Goal: Information Seeking & Learning: Learn about a topic

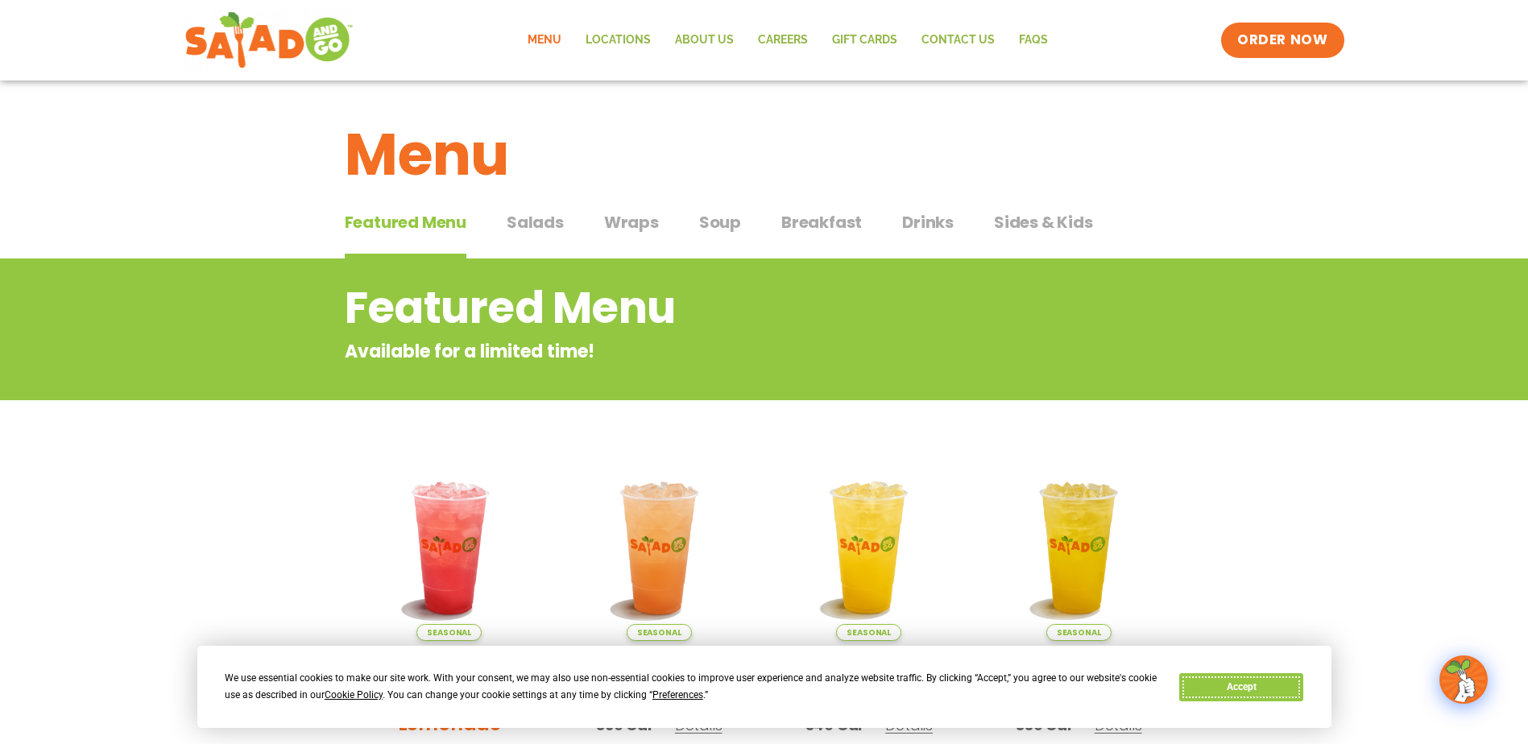
click at [1236, 693] on button "Accept" at bounding box center [1241, 687] width 124 height 28
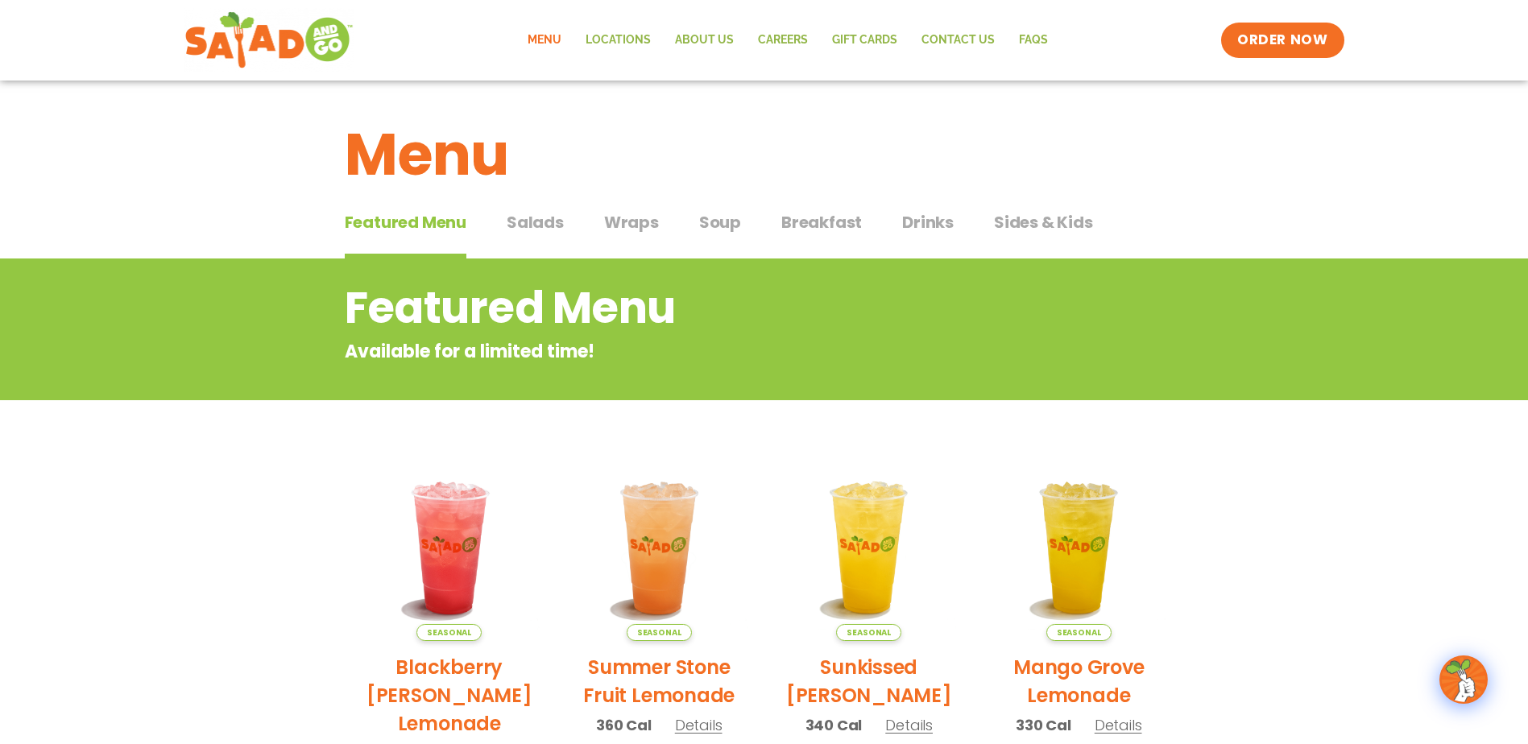
click at [800, 231] on span "Breakfast" at bounding box center [821, 222] width 81 height 24
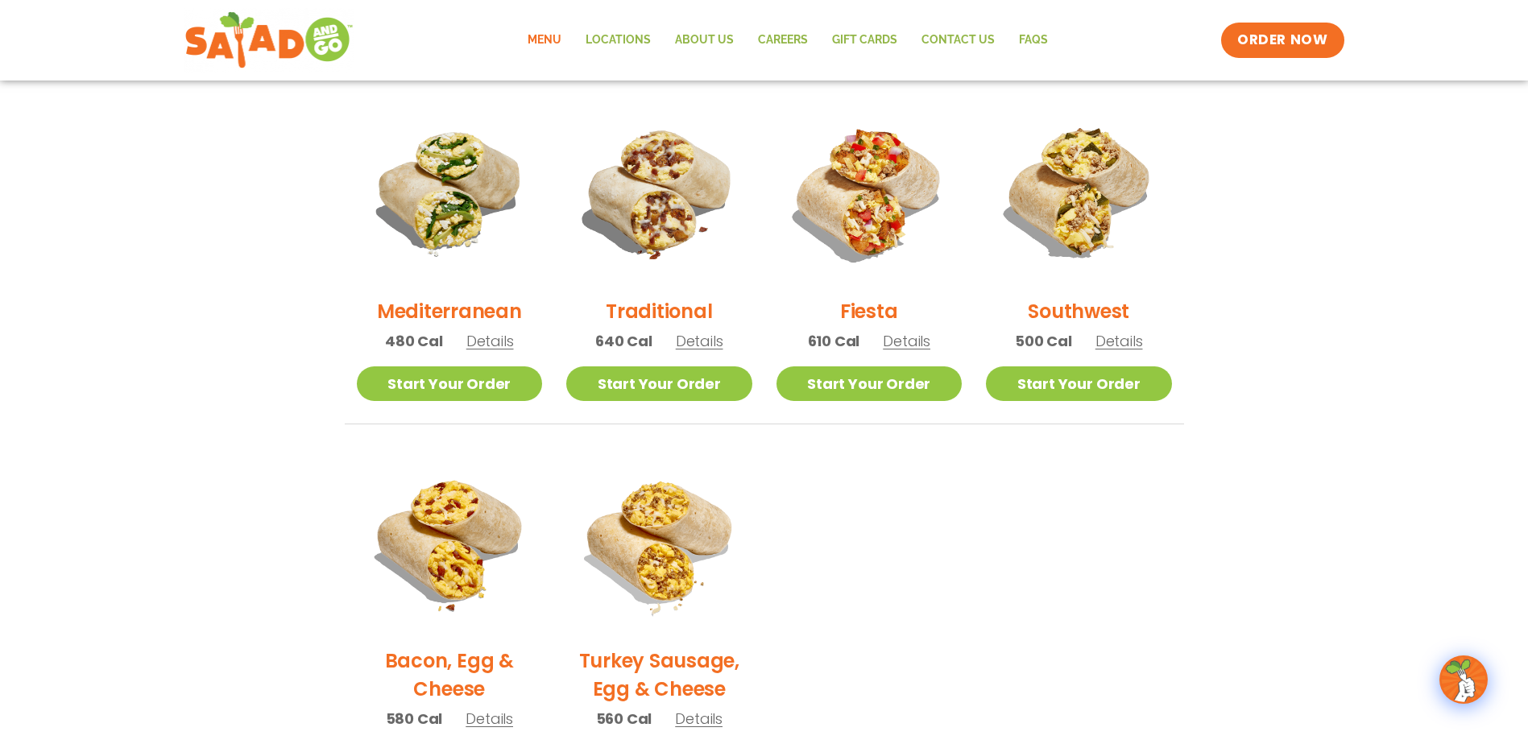
scroll to position [403, 0]
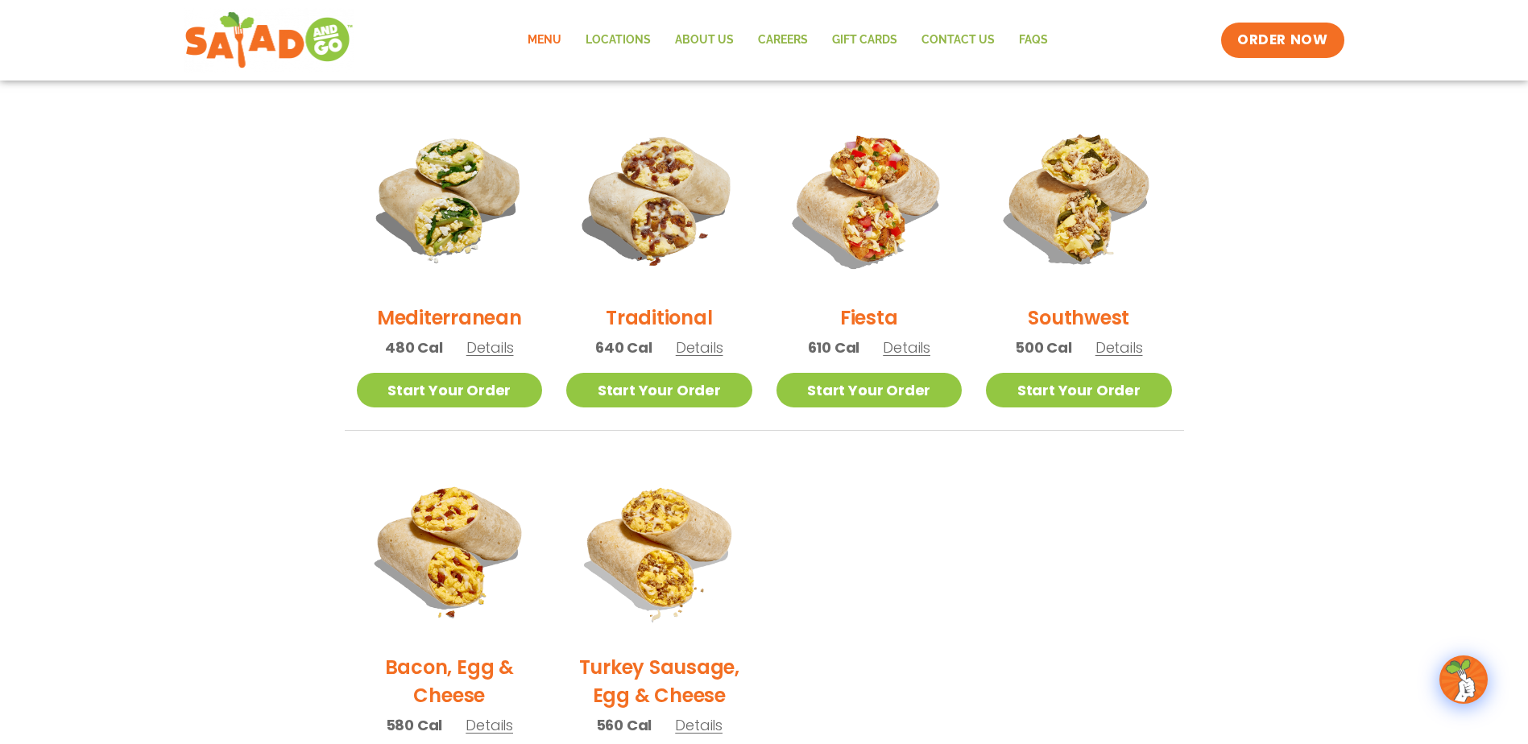
click at [694, 348] on span "Details" at bounding box center [700, 347] width 48 height 20
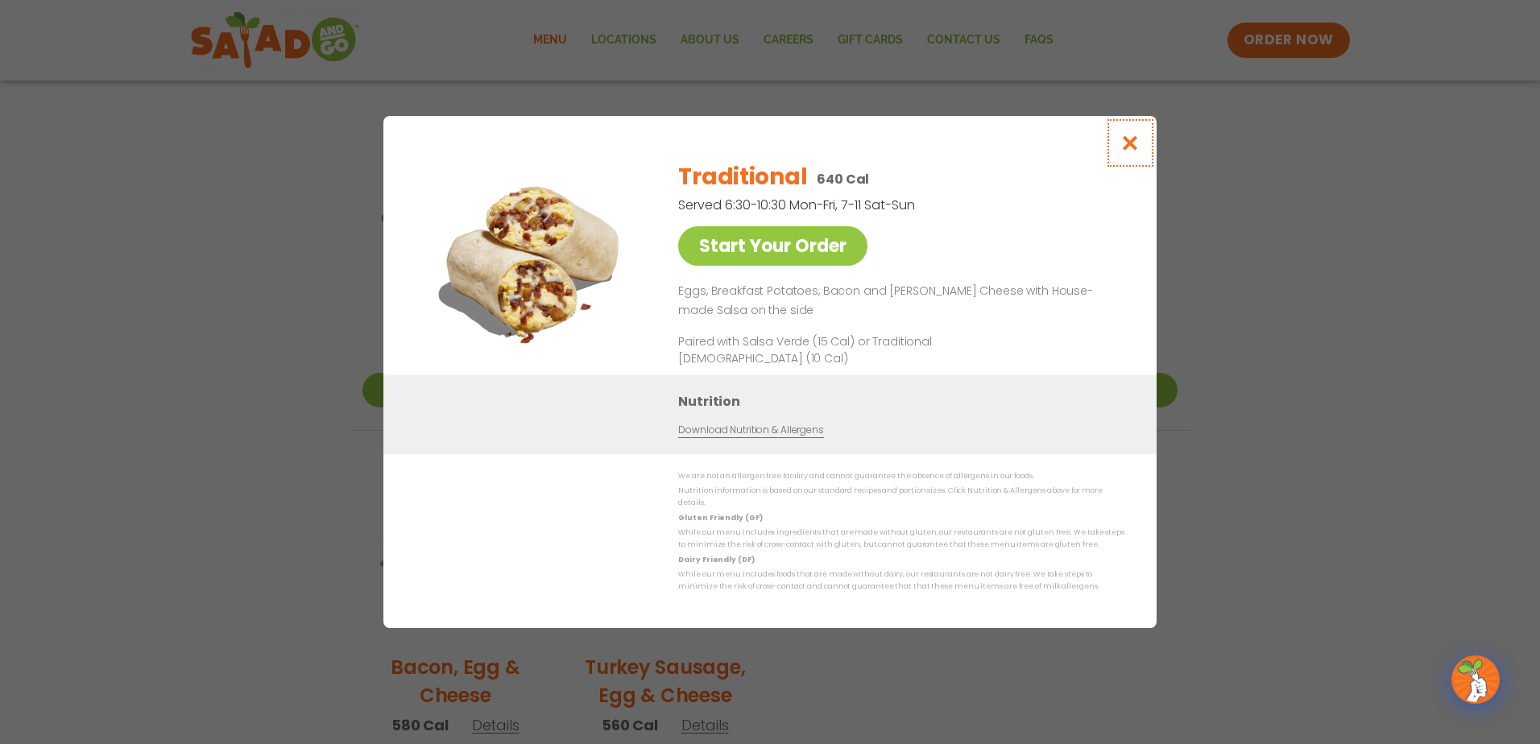
click at [1139, 151] on icon "Close modal" at bounding box center [1130, 142] width 20 height 17
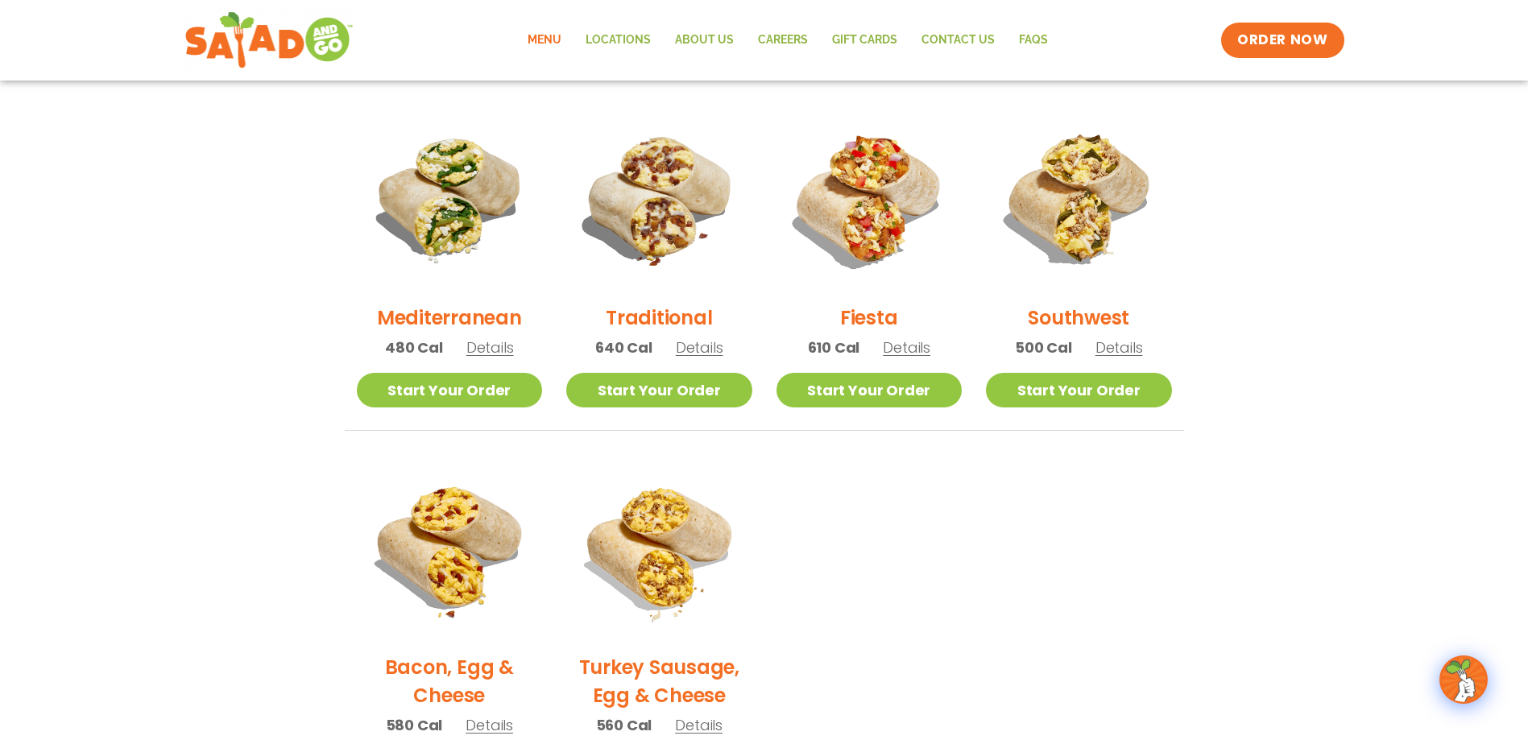
click at [1123, 343] on span "Details" at bounding box center [1119, 347] width 48 height 20
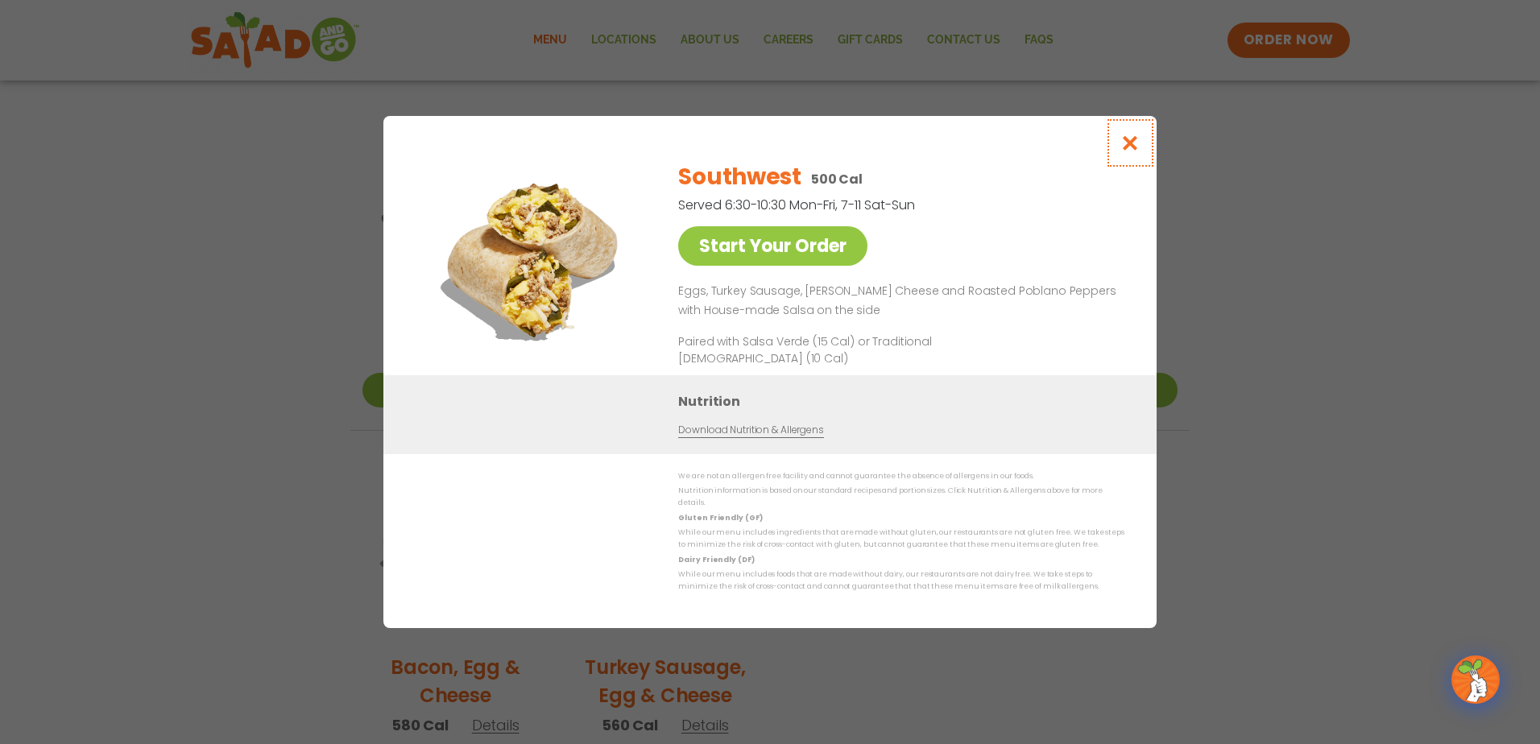
click at [1135, 151] on icon "Close modal" at bounding box center [1130, 142] width 20 height 17
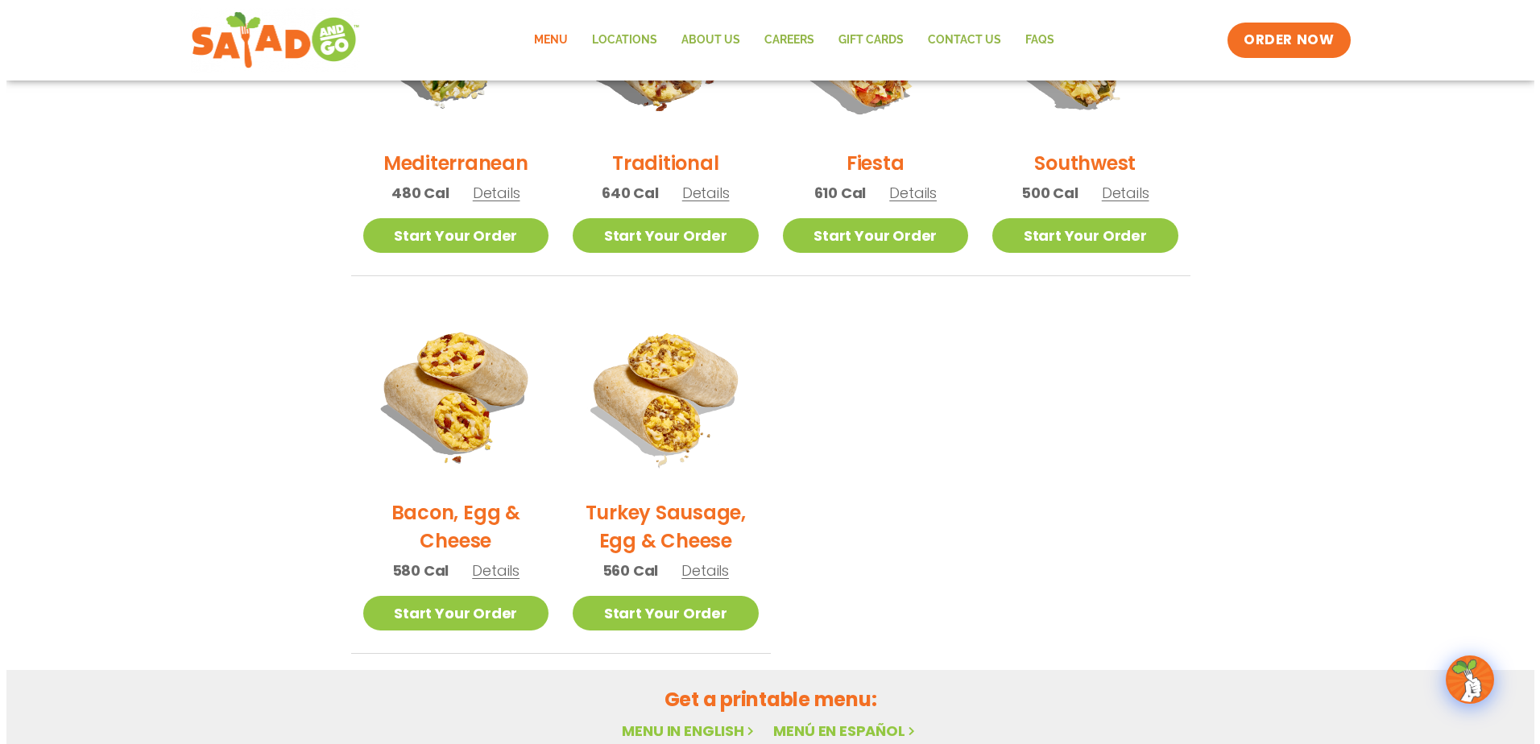
scroll to position [564, 0]
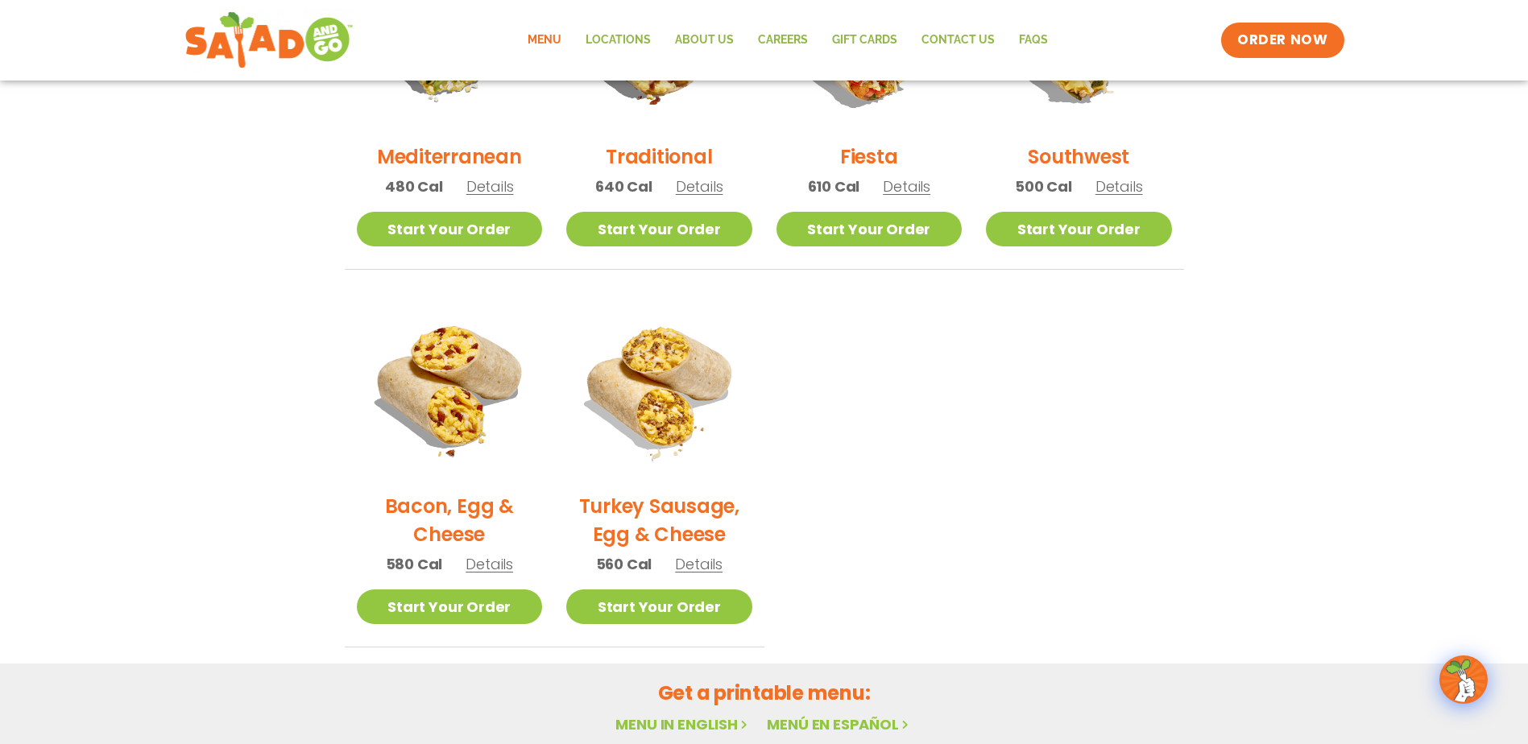
click at [709, 569] on span "Details" at bounding box center [699, 564] width 48 height 20
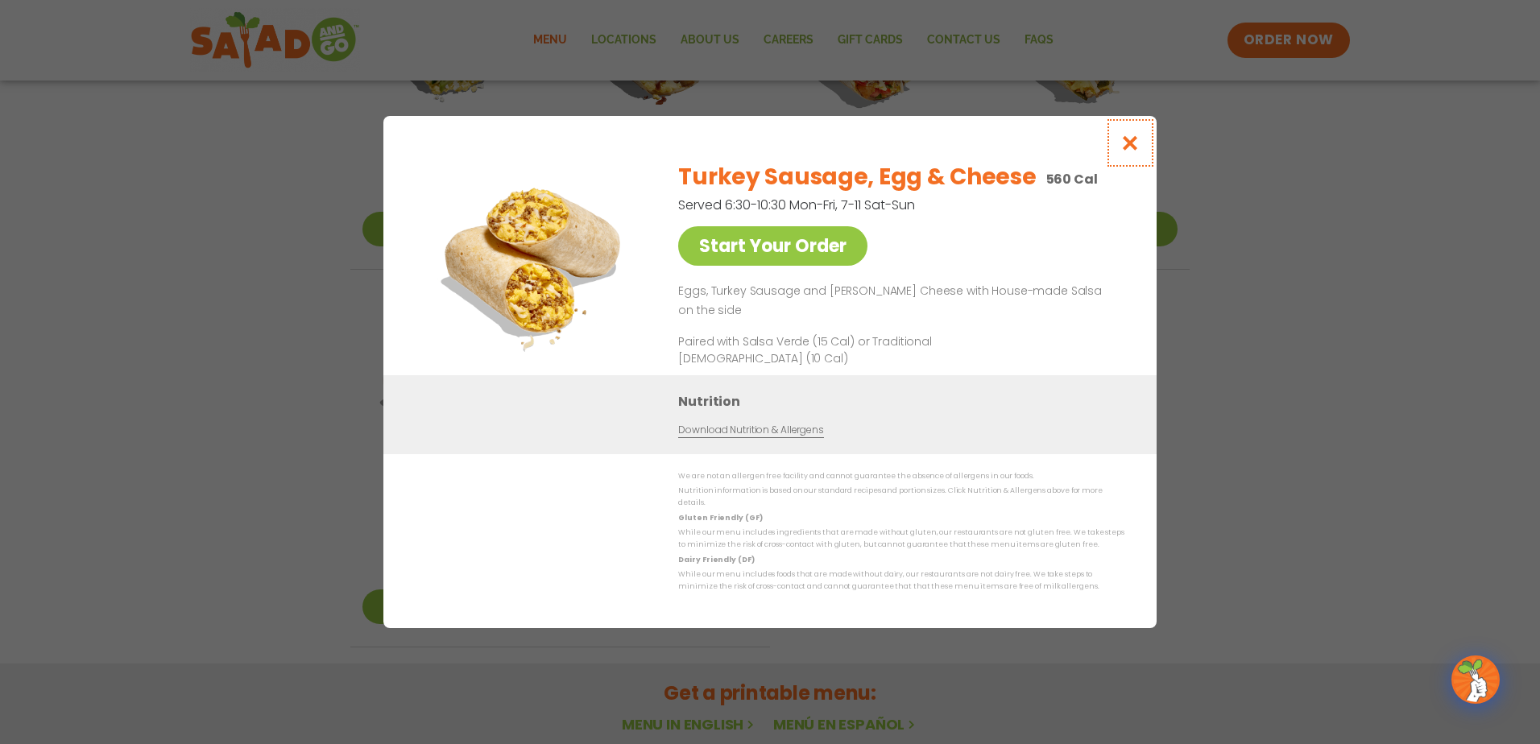
click at [1136, 151] on icon "Close modal" at bounding box center [1130, 142] width 20 height 17
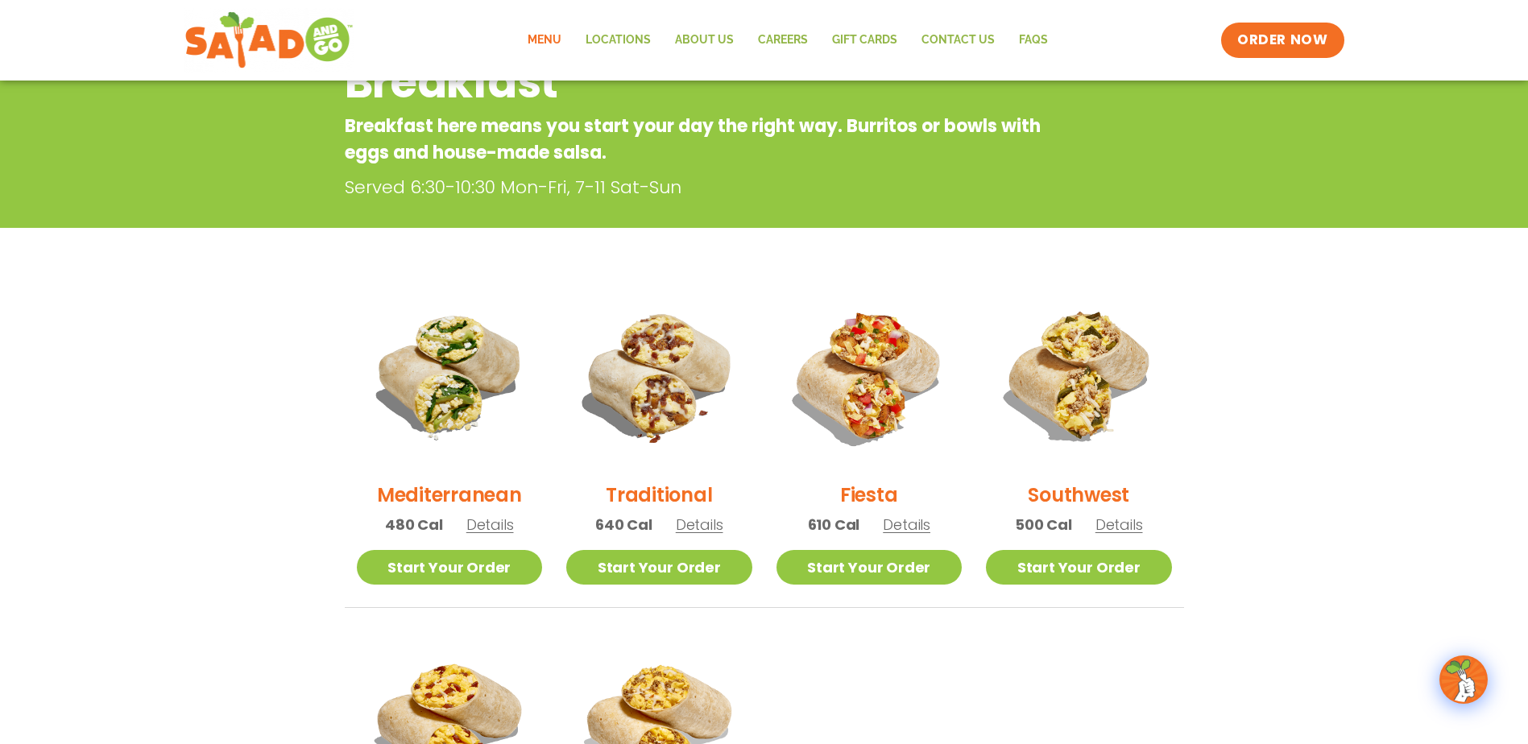
scroll to position [0, 0]
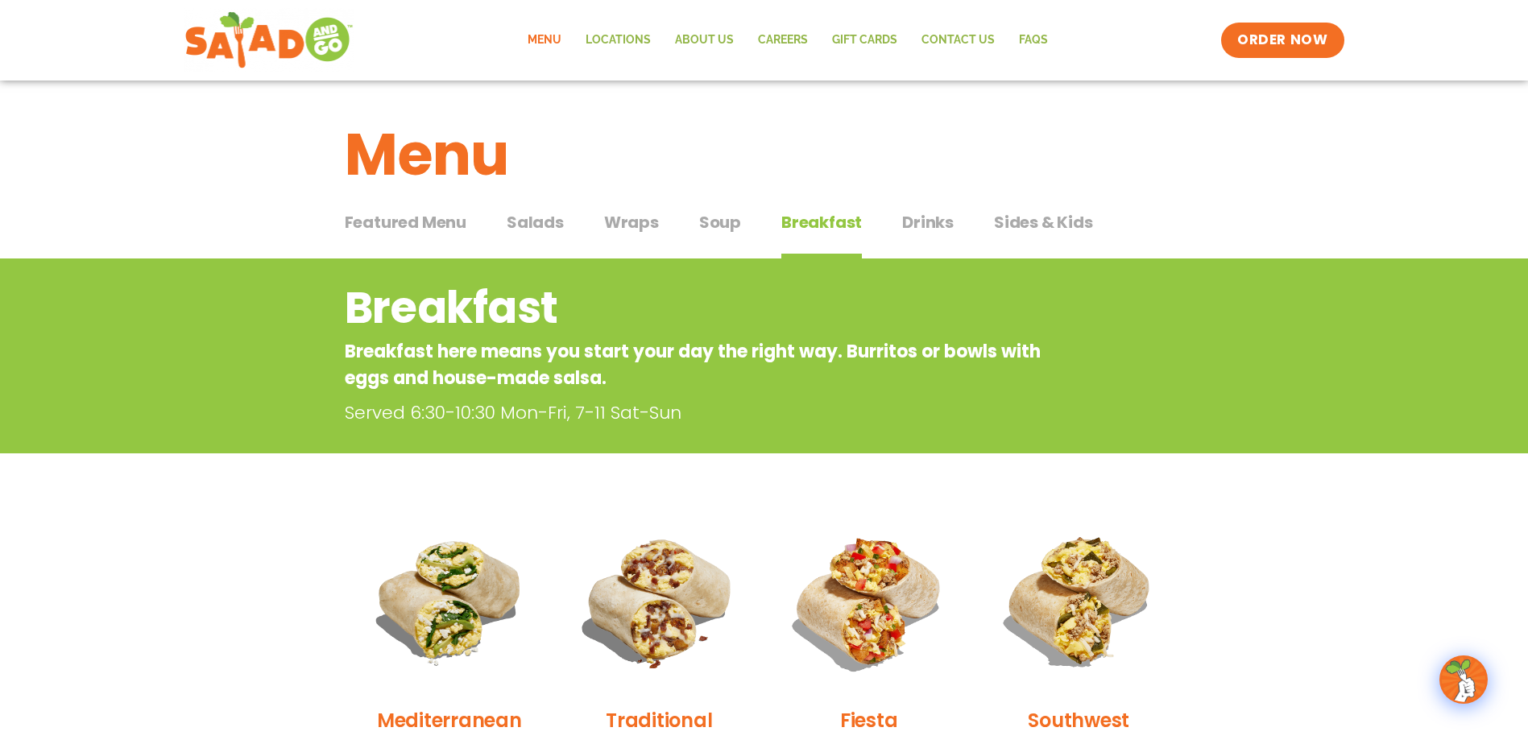
click at [429, 227] on span "Featured Menu" at bounding box center [406, 222] width 122 height 24
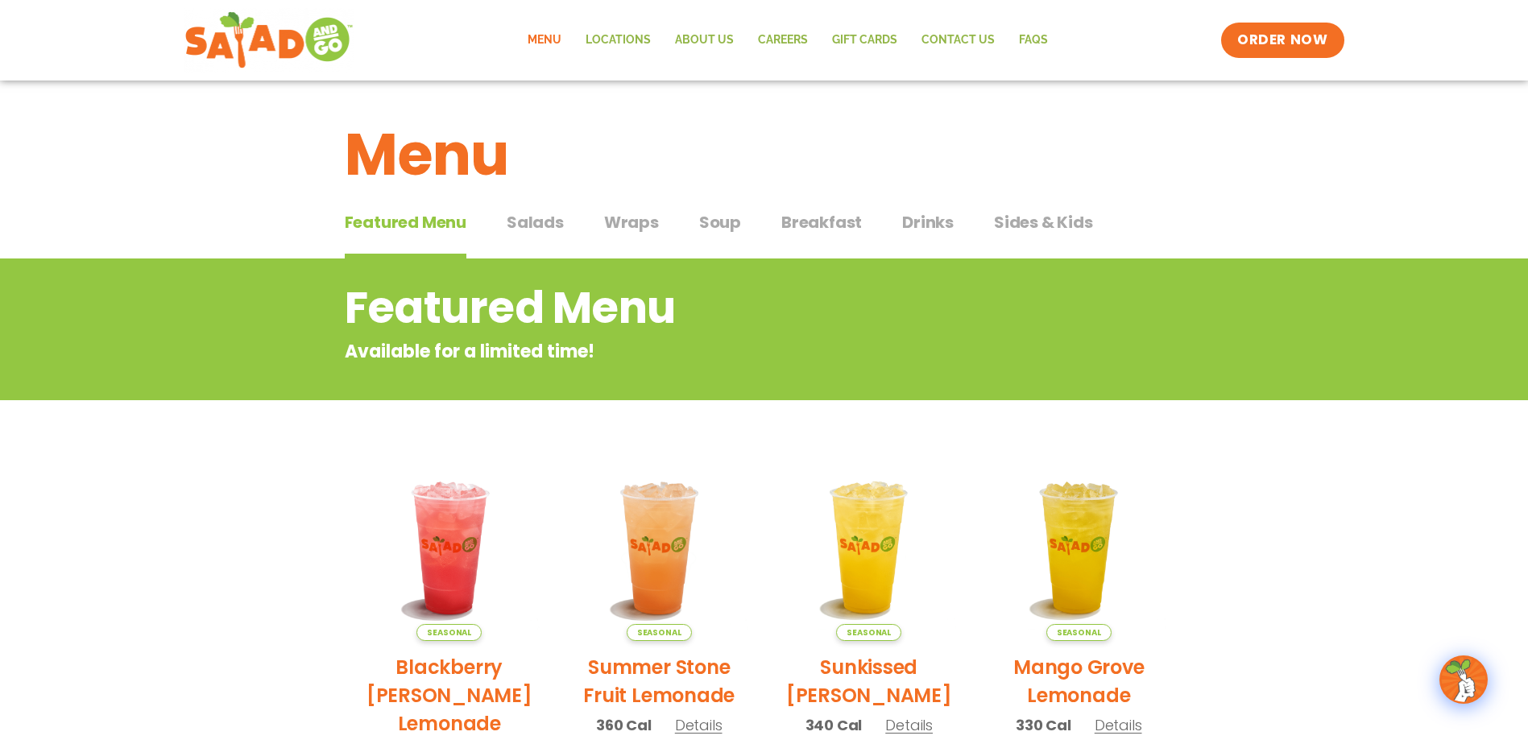
click at [548, 219] on span "Salads" at bounding box center [535, 222] width 57 height 24
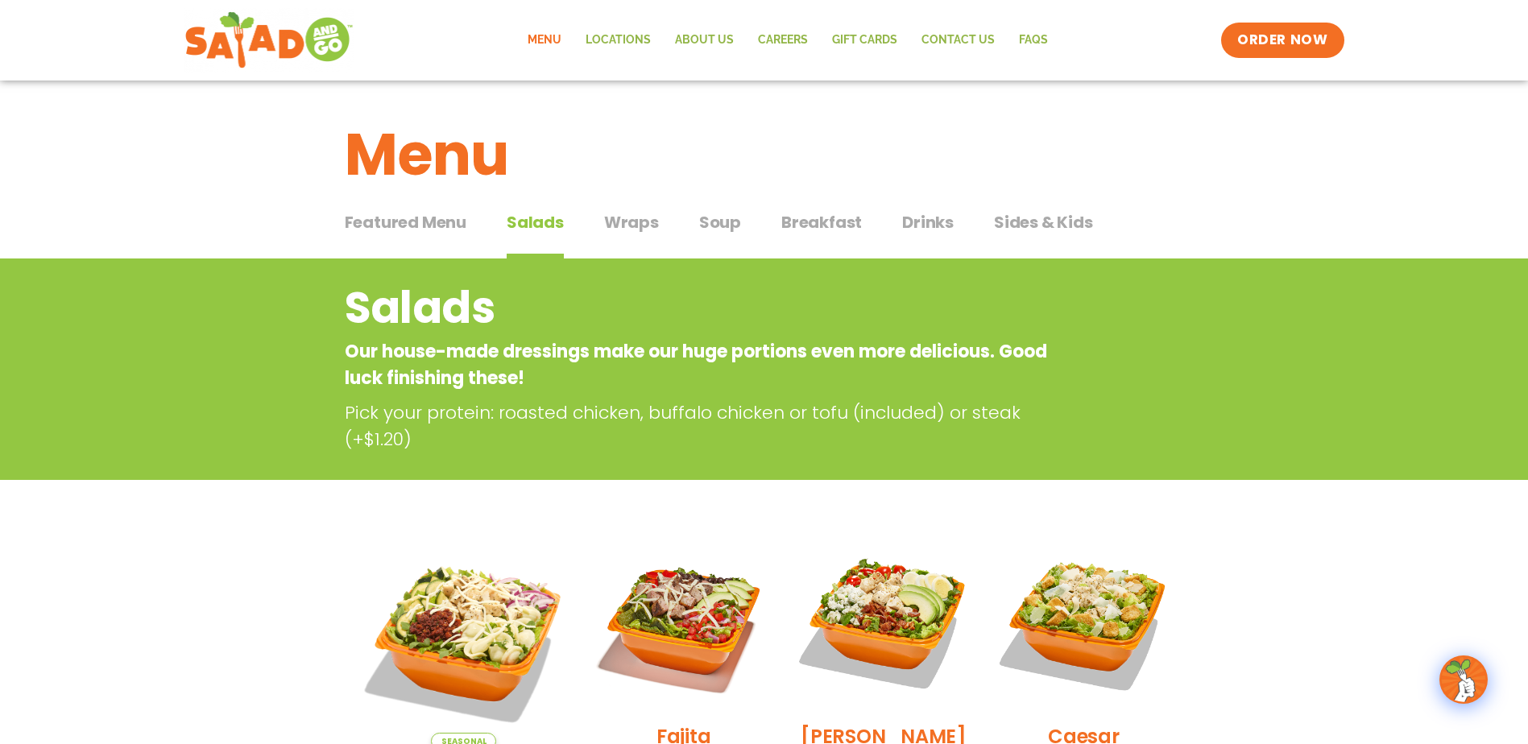
click at [628, 221] on span "Wraps" at bounding box center [631, 222] width 55 height 24
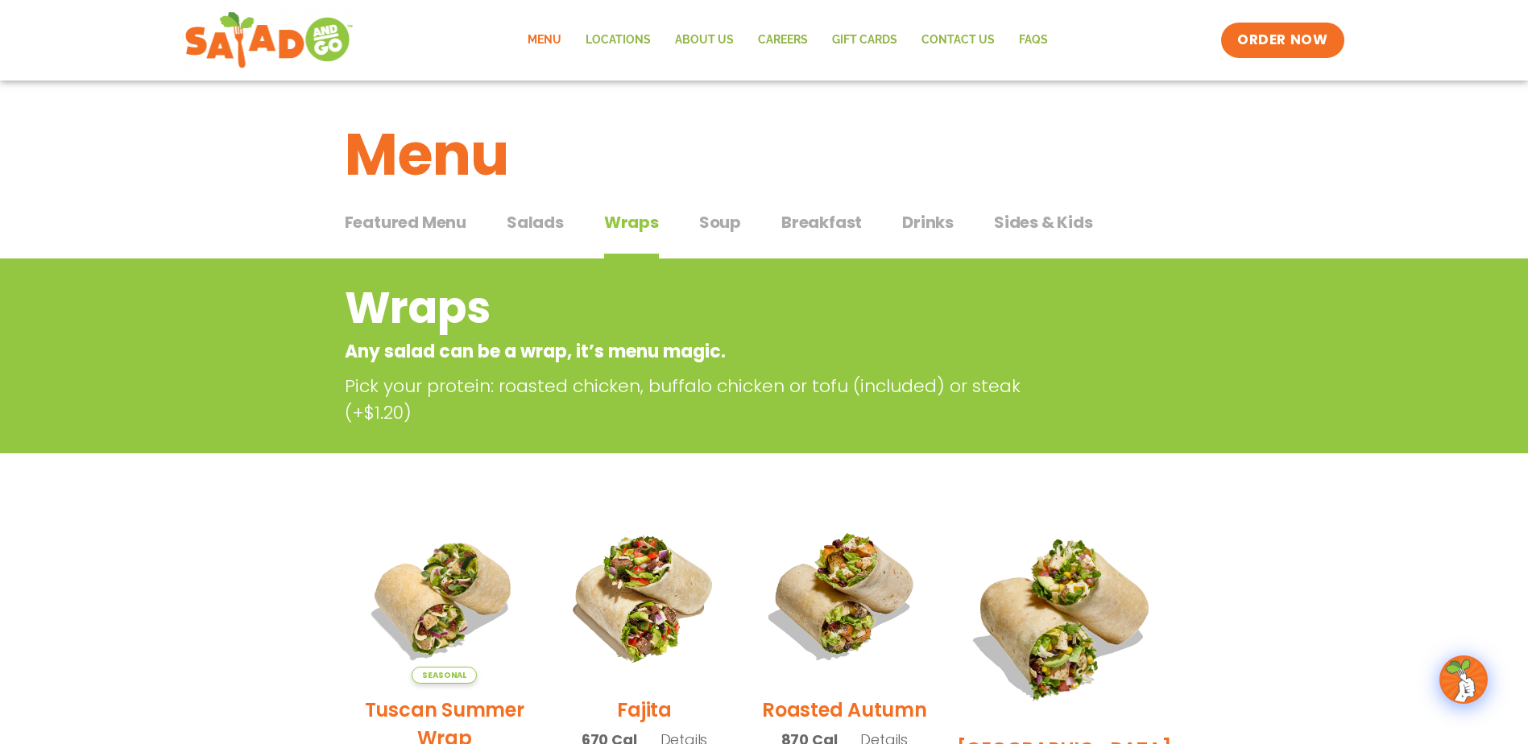
click at [1006, 233] on span "Sides & Kids" at bounding box center [1043, 222] width 99 height 24
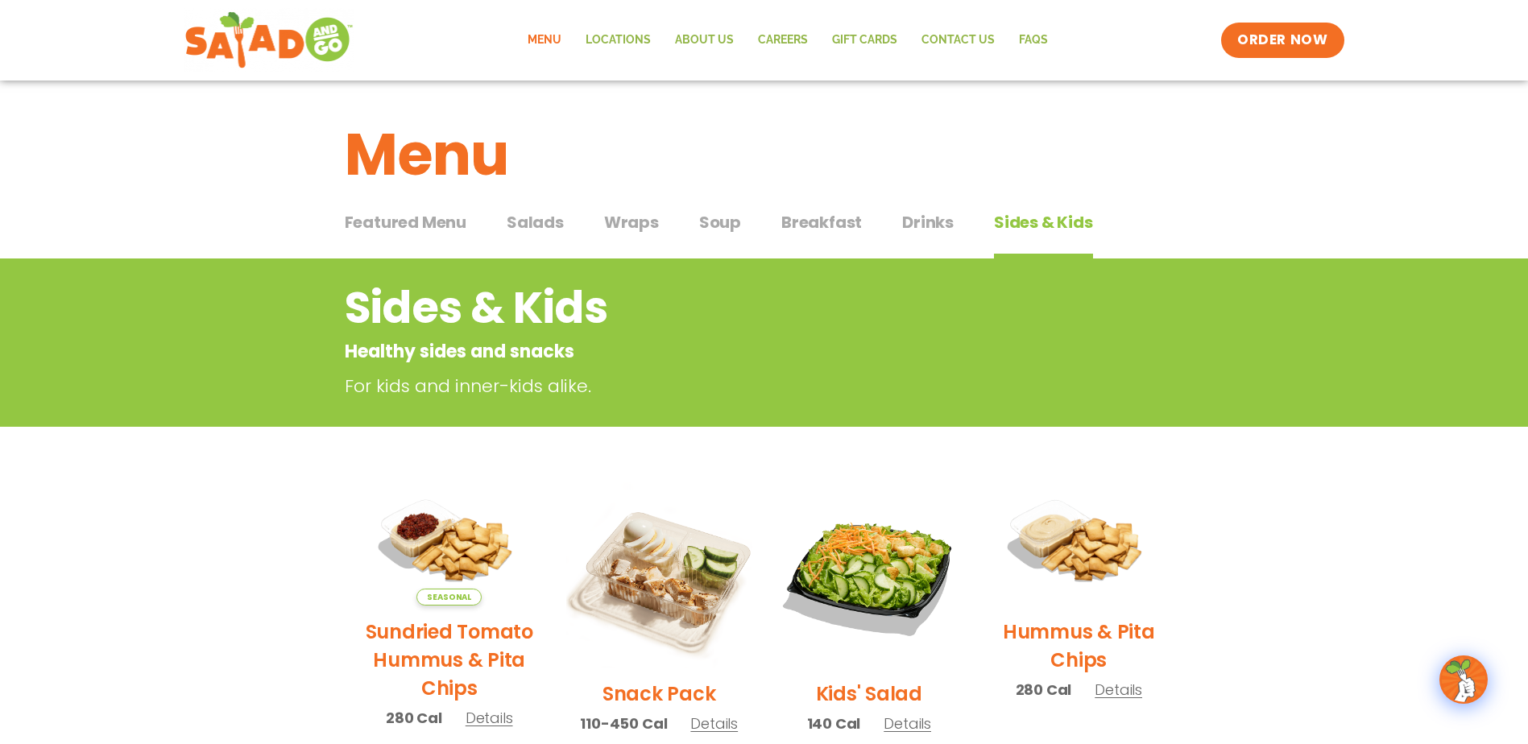
click at [917, 238] on button "Drinks Drinks" at bounding box center [928, 234] width 52 height 49
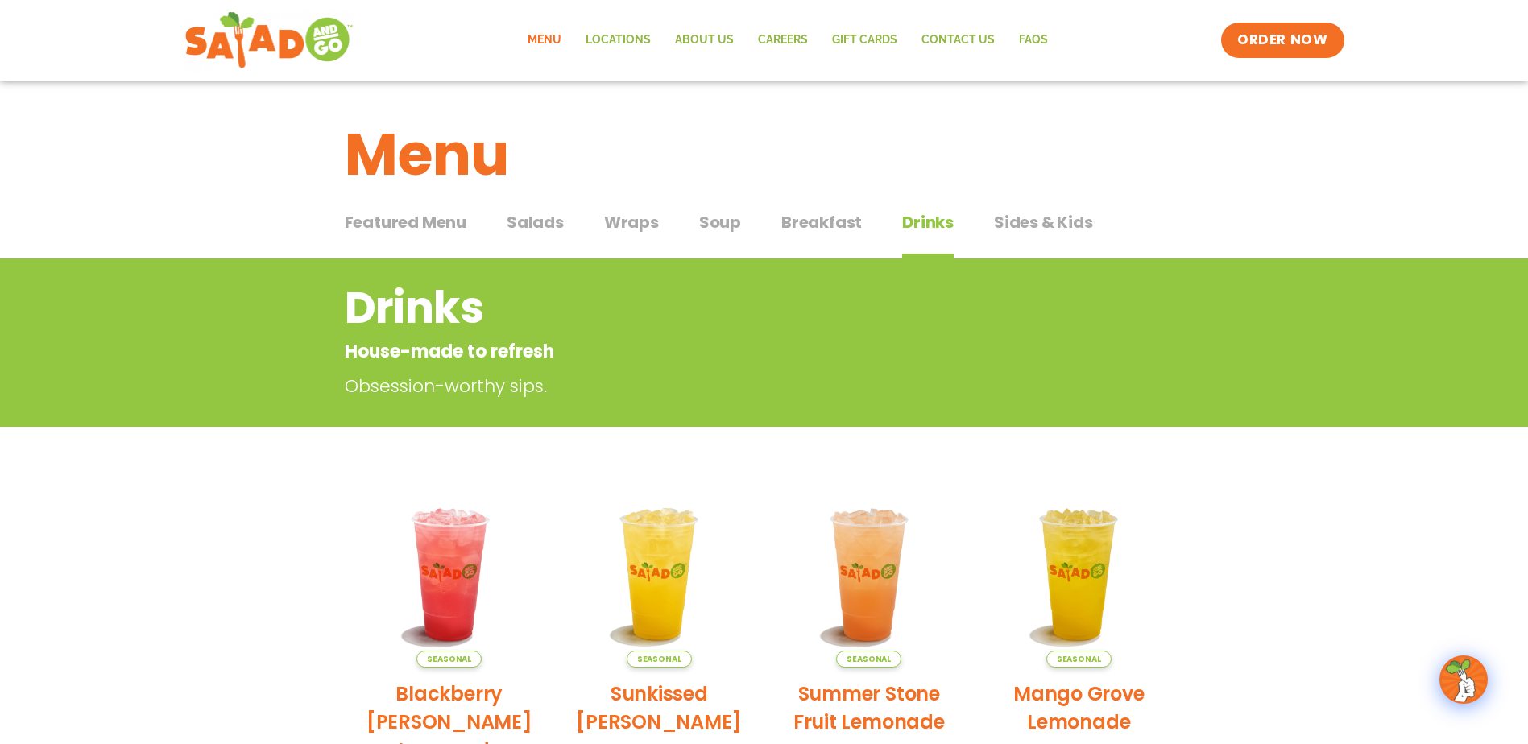
click at [839, 235] on button "Breakfast Breakfast" at bounding box center [821, 234] width 81 height 49
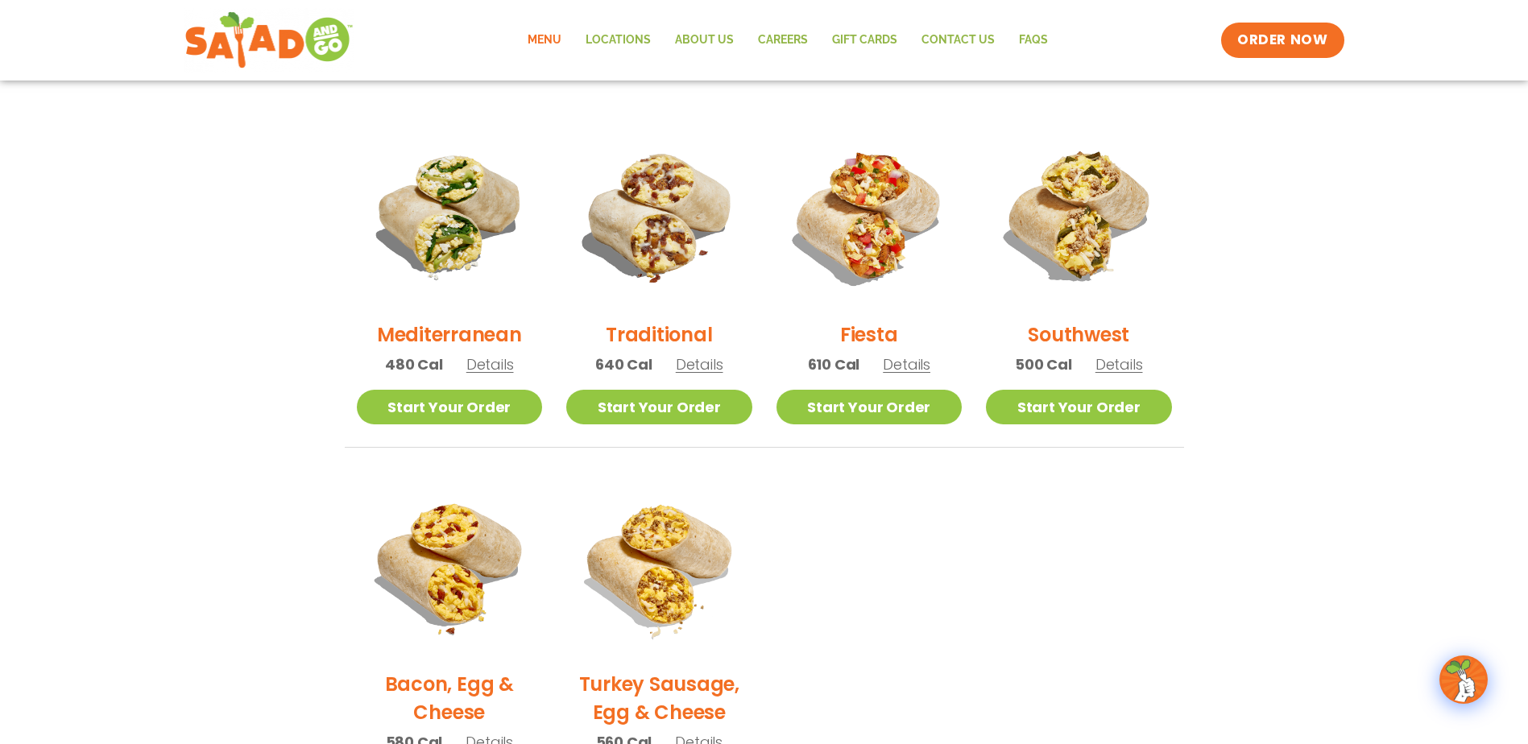
scroll to position [403, 0]
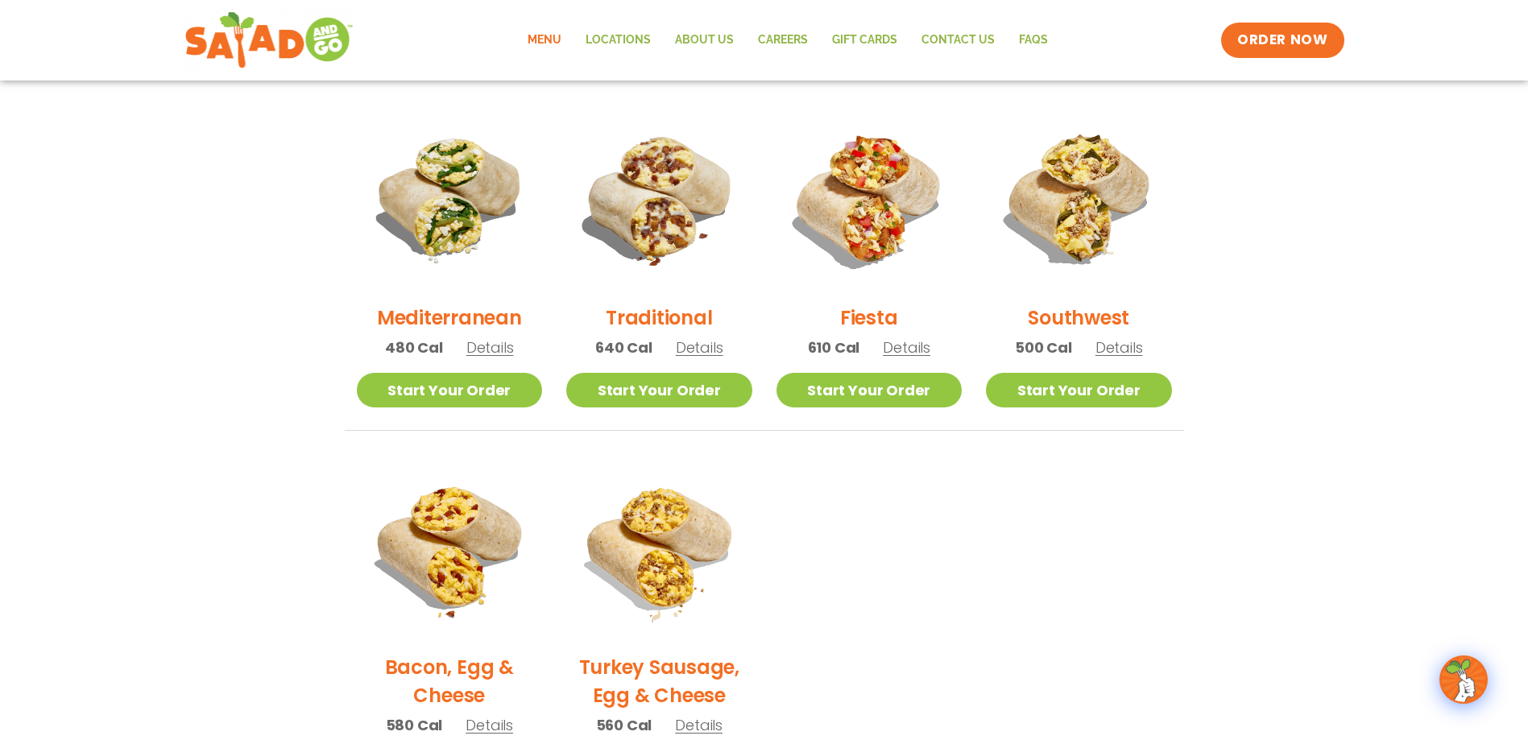
click at [481, 347] on span "Details" at bounding box center [490, 347] width 48 height 20
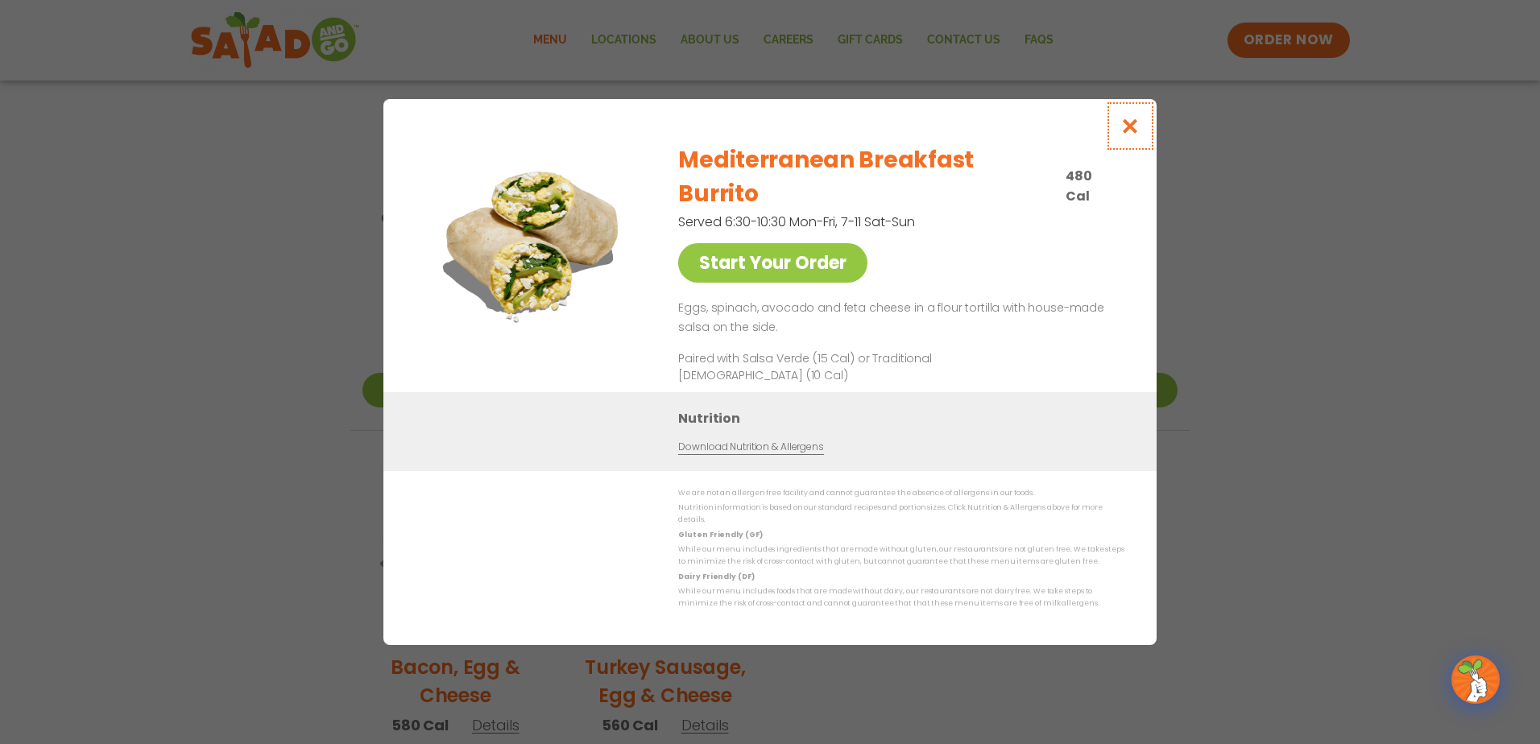
click at [1131, 134] on icon "Close modal" at bounding box center [1130, 126] width 20 height 17
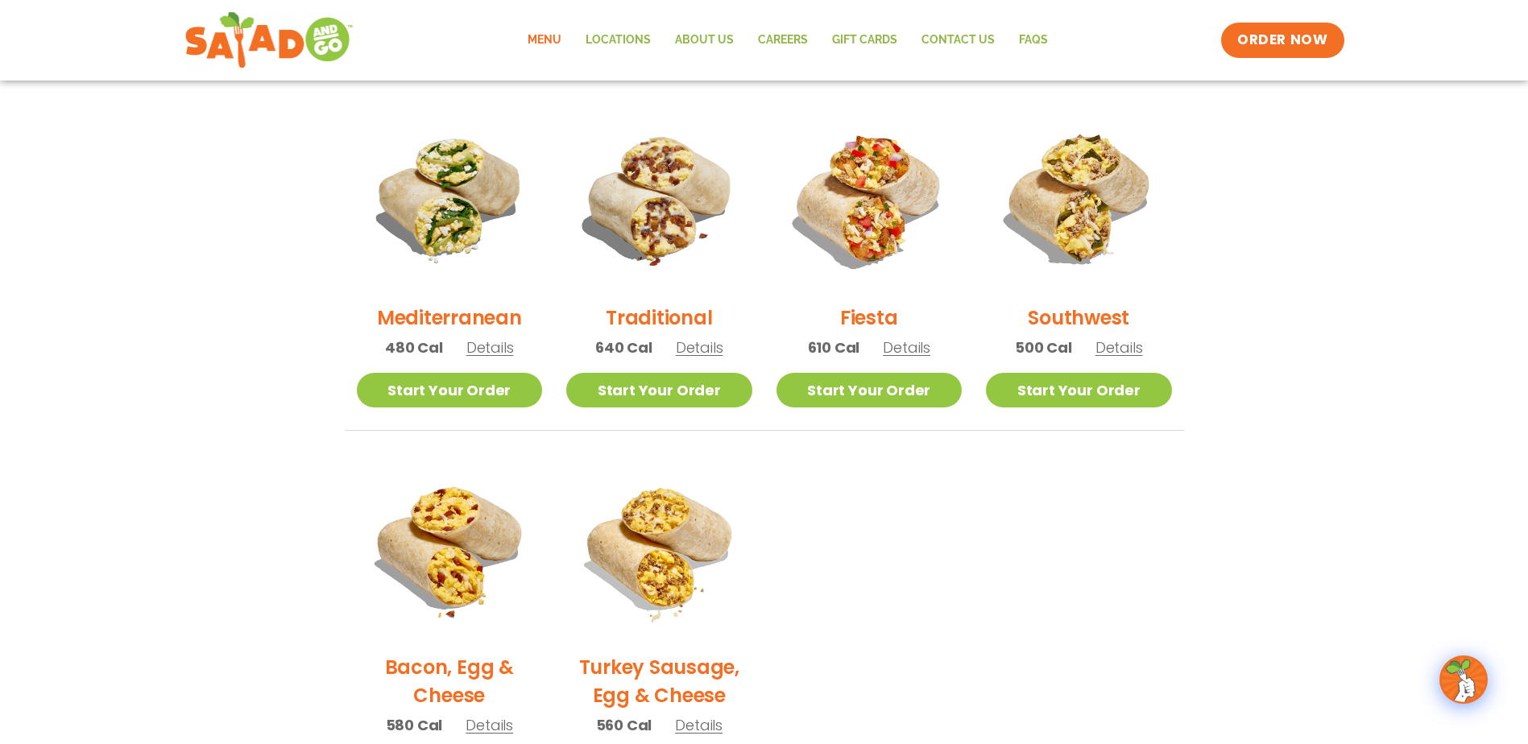
click at [718, 341] on span "Details" at bounding box center [700, 347] width 48 height 20
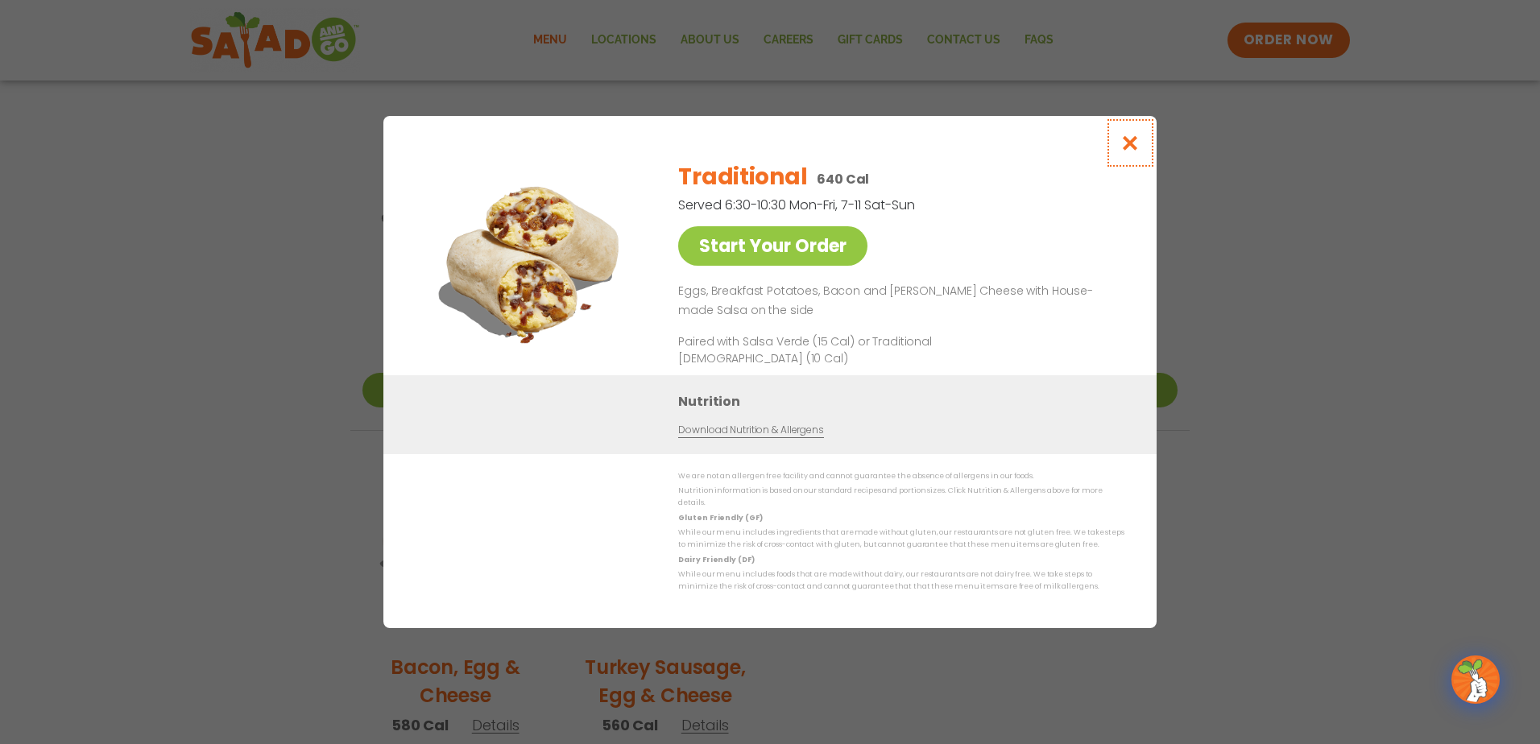
click at [1131, 151] on icon "Close modal" at bounding box center [1130, 142] width 20 height 17
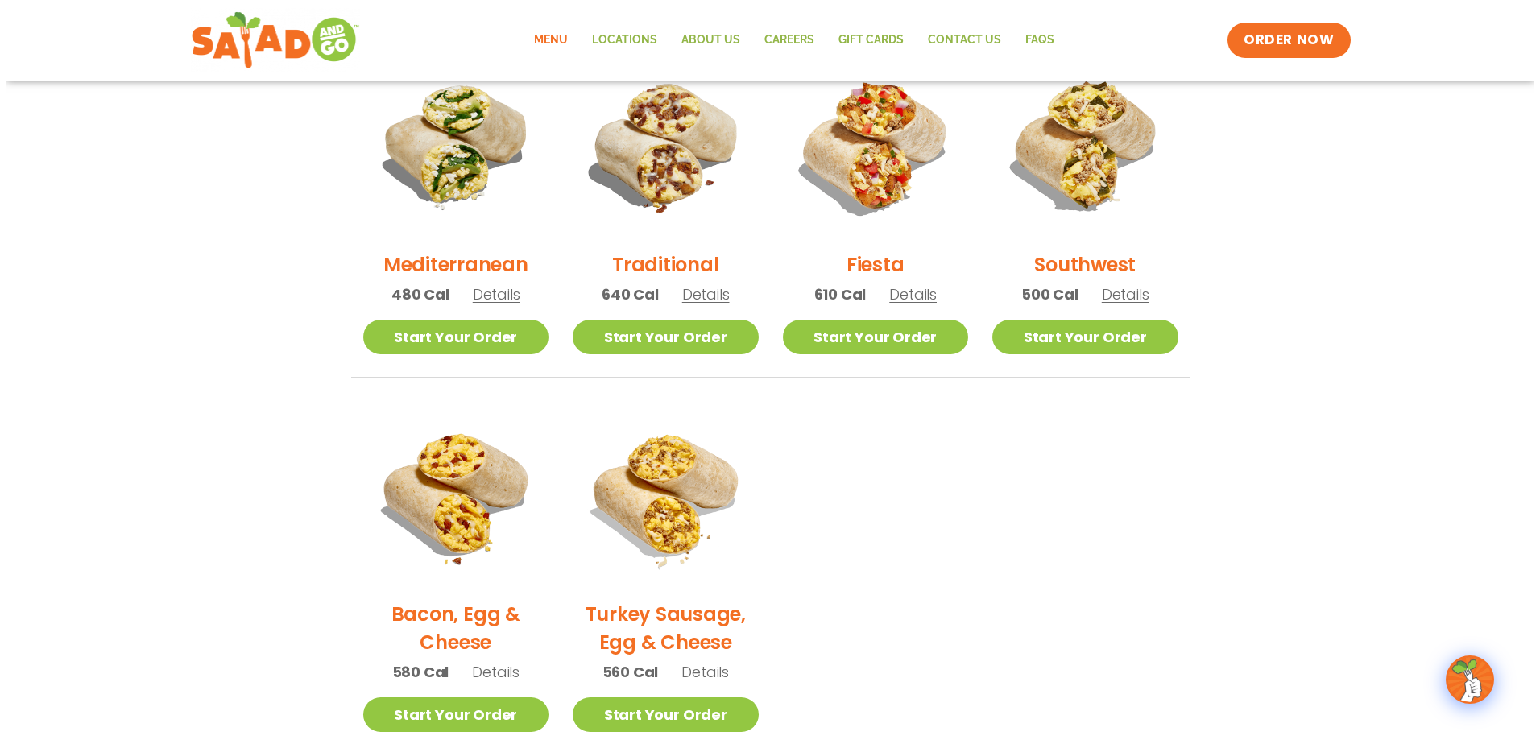
scroll to position [483, 0]
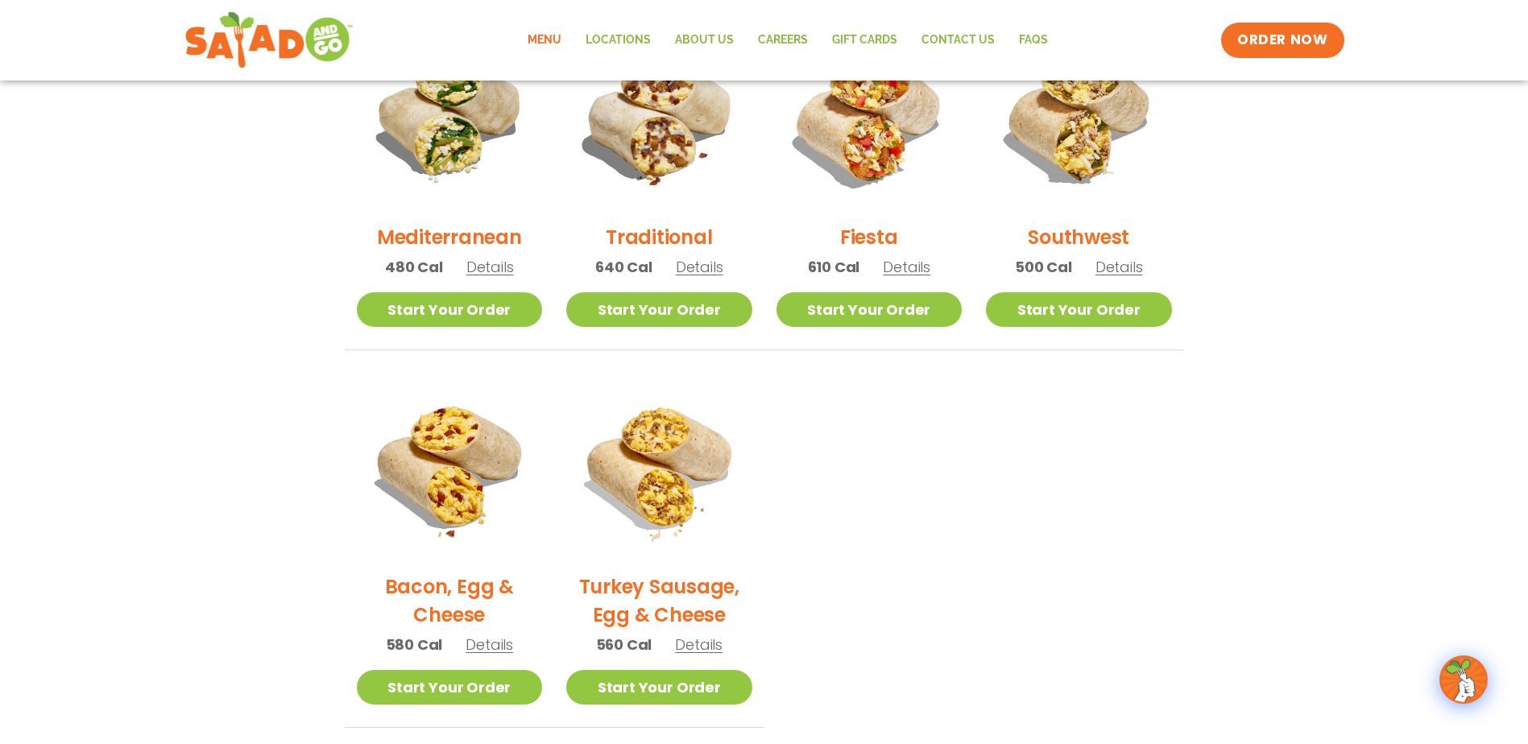
click at [482, 648] on span "Details" at bounding box center [490, 645] width 48 height 20
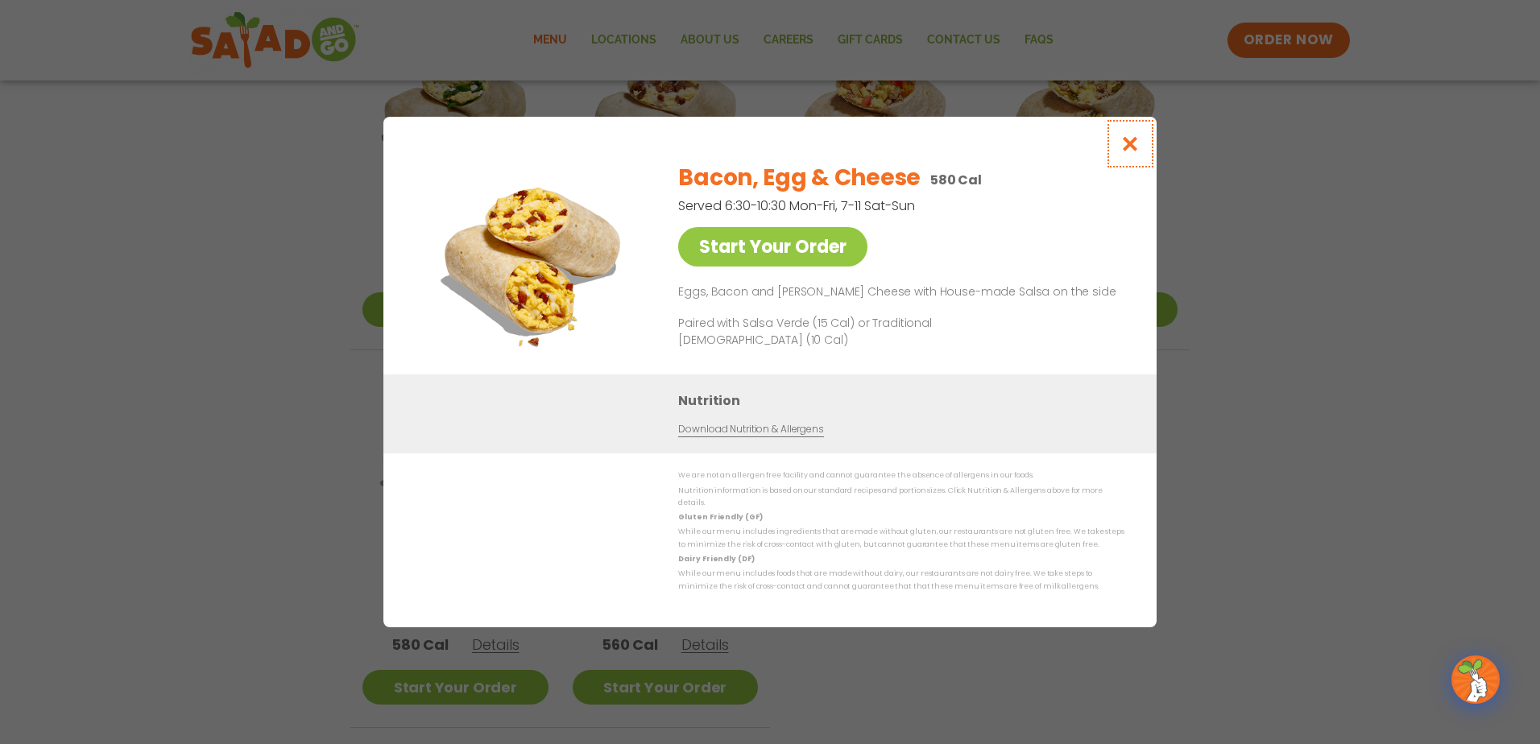
click at [1129, 152] on icon "Close modal" at bounding box center [1130, 143] width 20 height 17
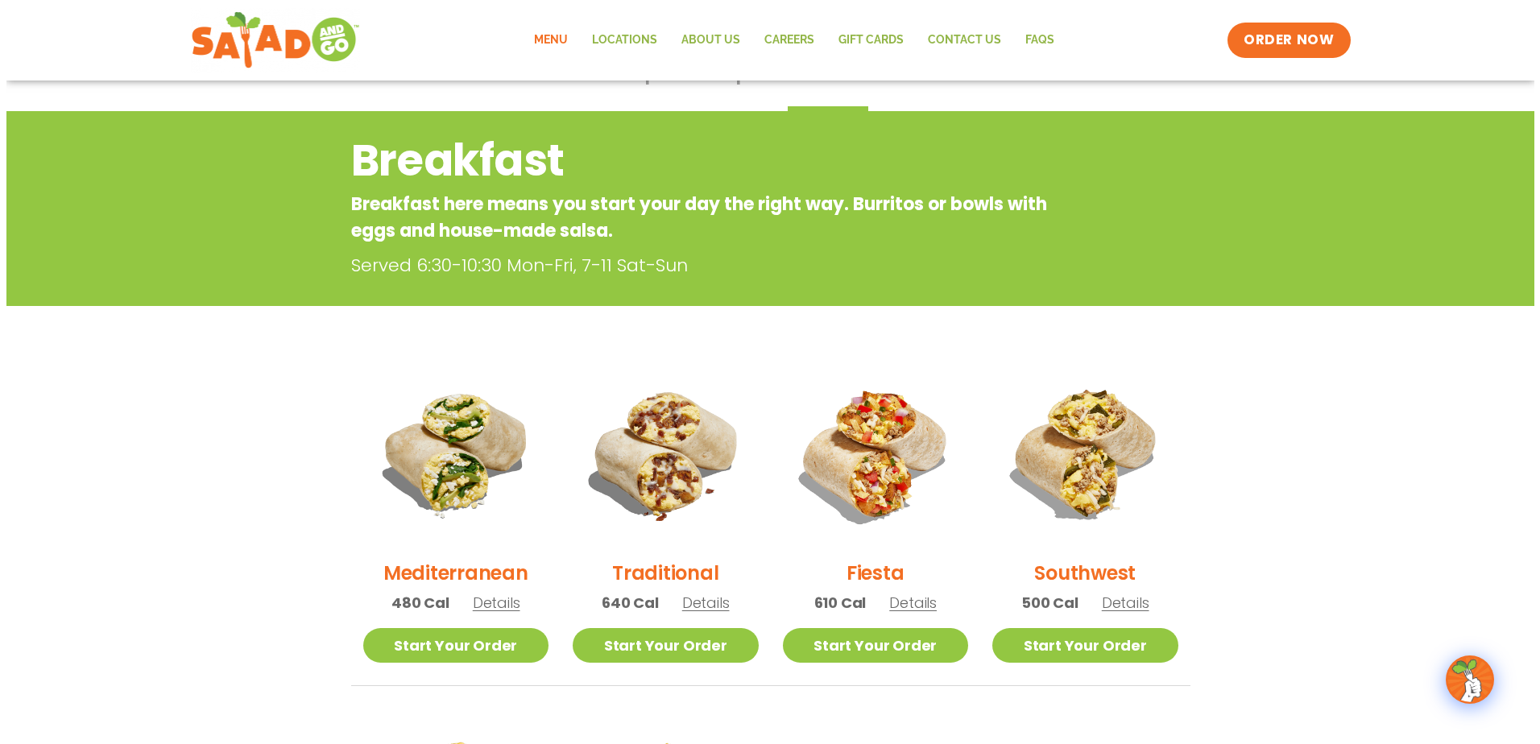
scroll to position [145, 0]
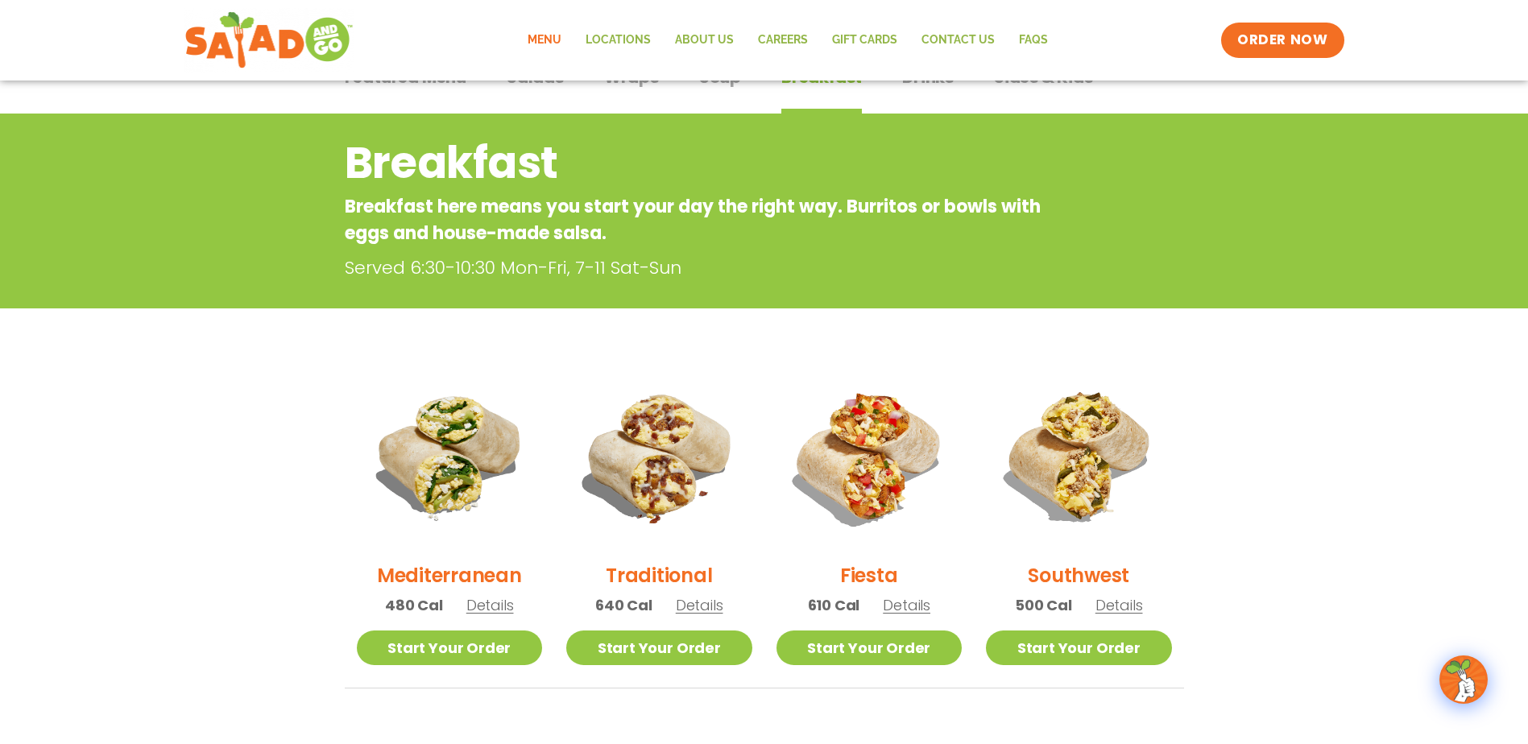
click at [912, 606] on span "Details" at bounding box center [907, 605] width 48 height 20
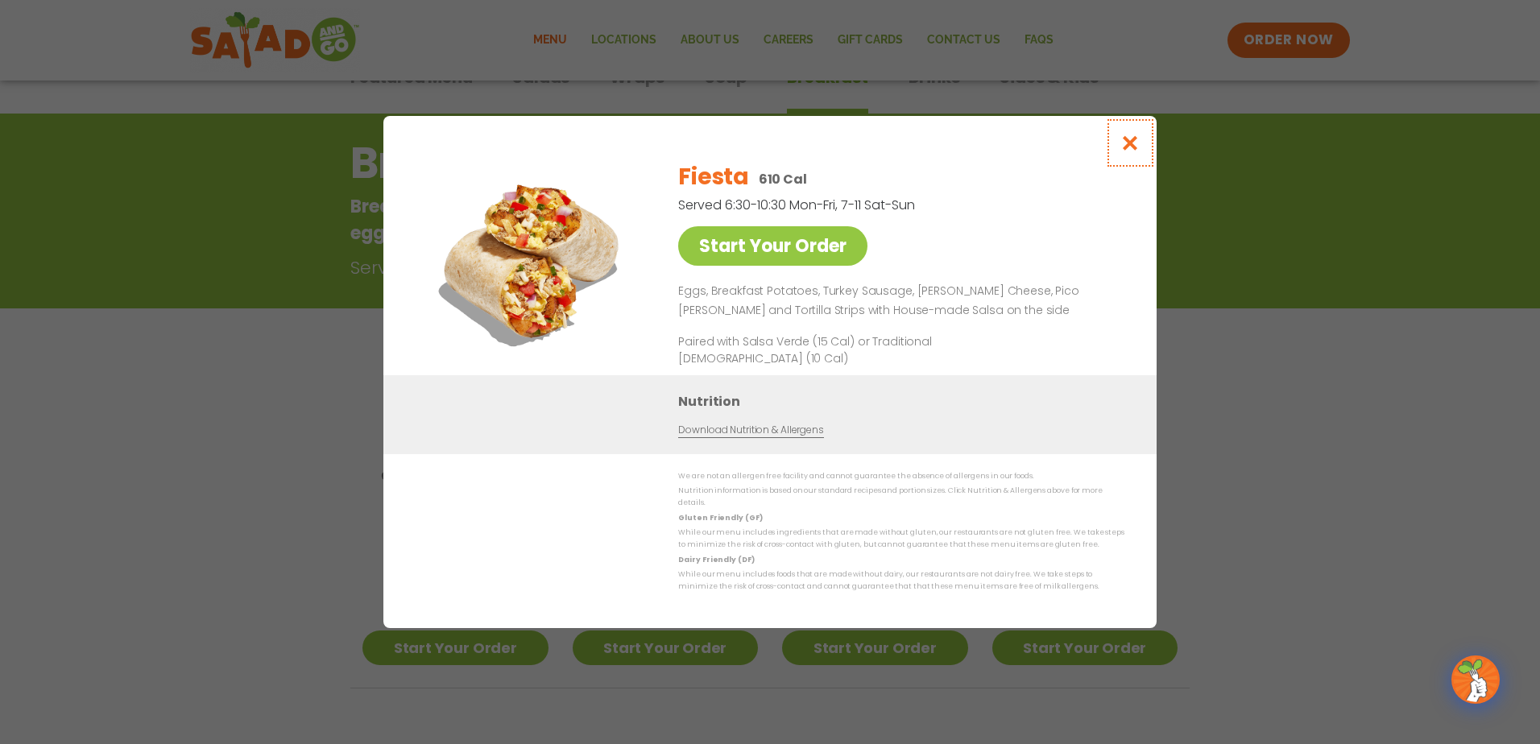
click at [1144, 144] on button "Close modal" at bounding box center [1130, 143] width 52 height 54
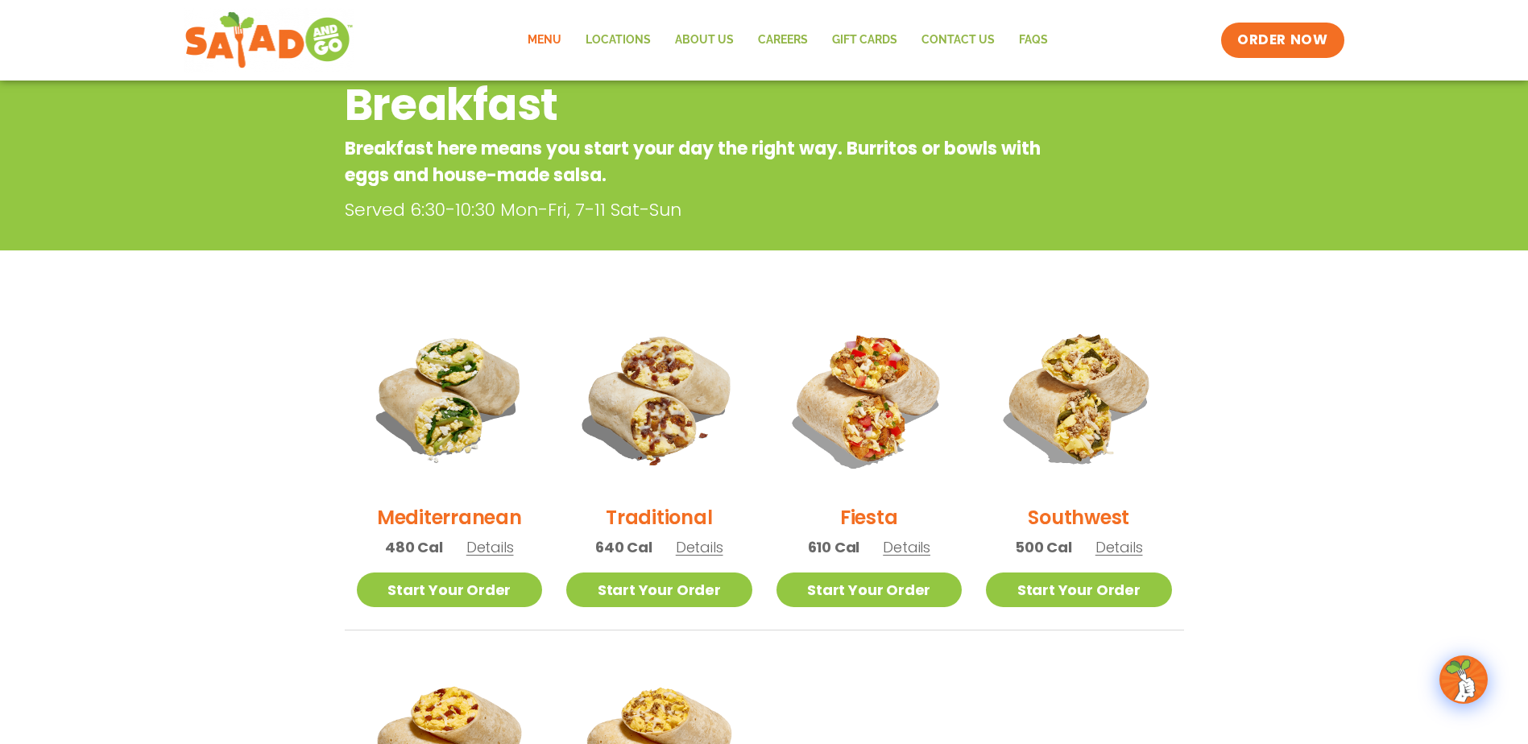
scroll to position [259, 0]
